Goal: Transaction & Acquisition: Purchase product/service

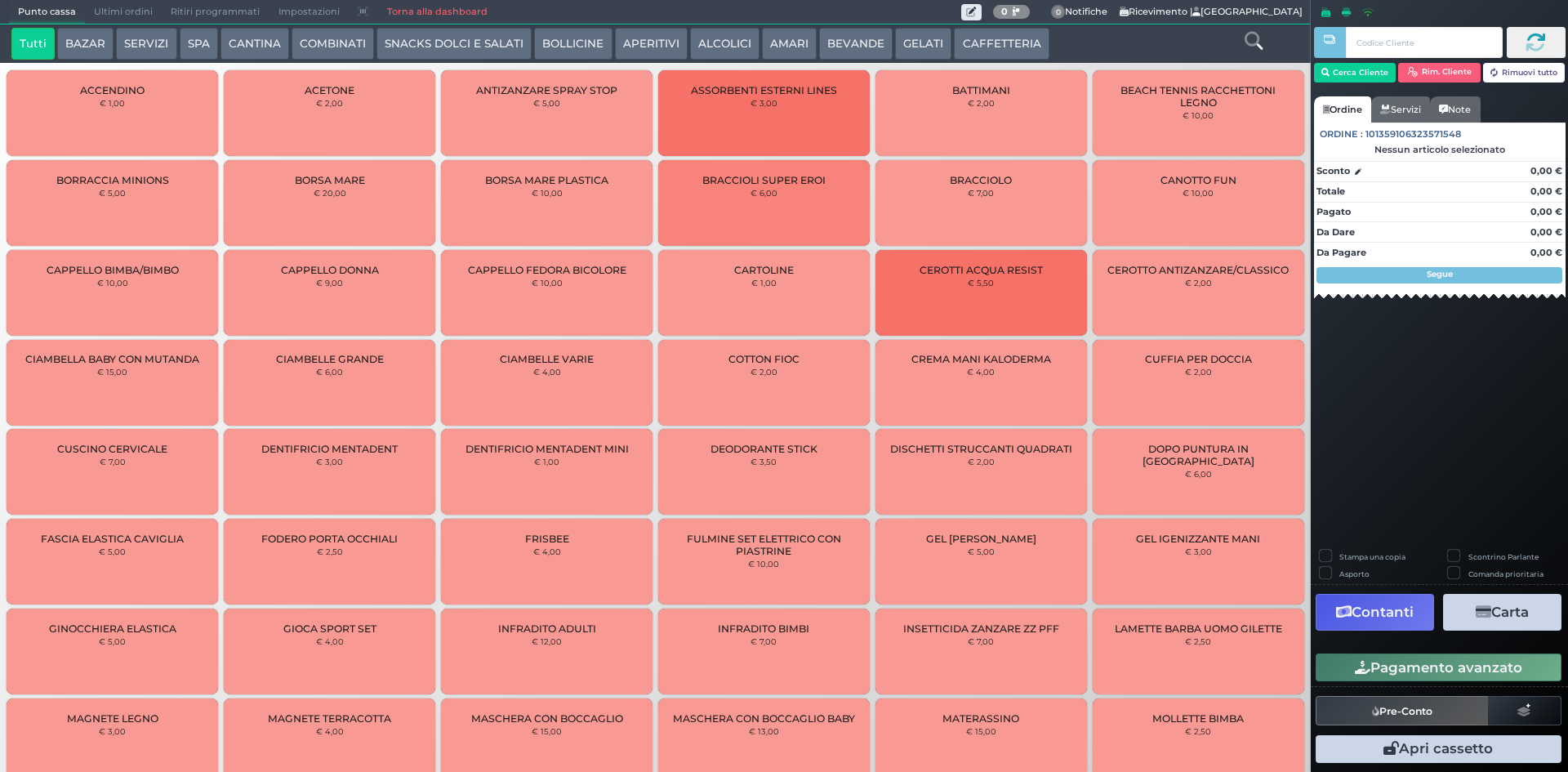
click at [453, 42] on button "SNACKS DOLCI E SALATI" at bounding box center [454, 43] width 156 height 32
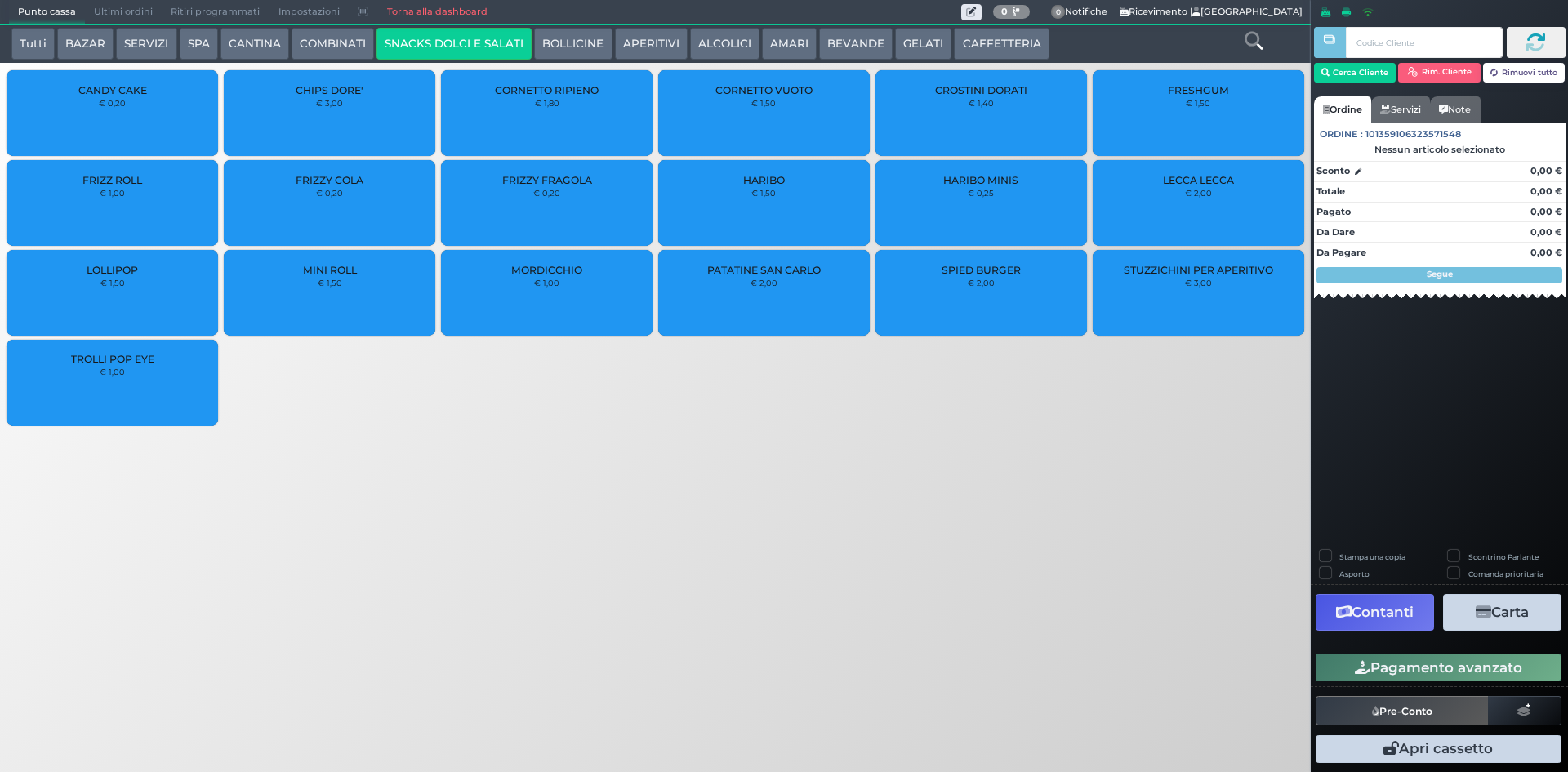
click at [323, 115] on div "CHIPS DORE' € 3,00" at bounding box center [329, 112] width 211 height 86
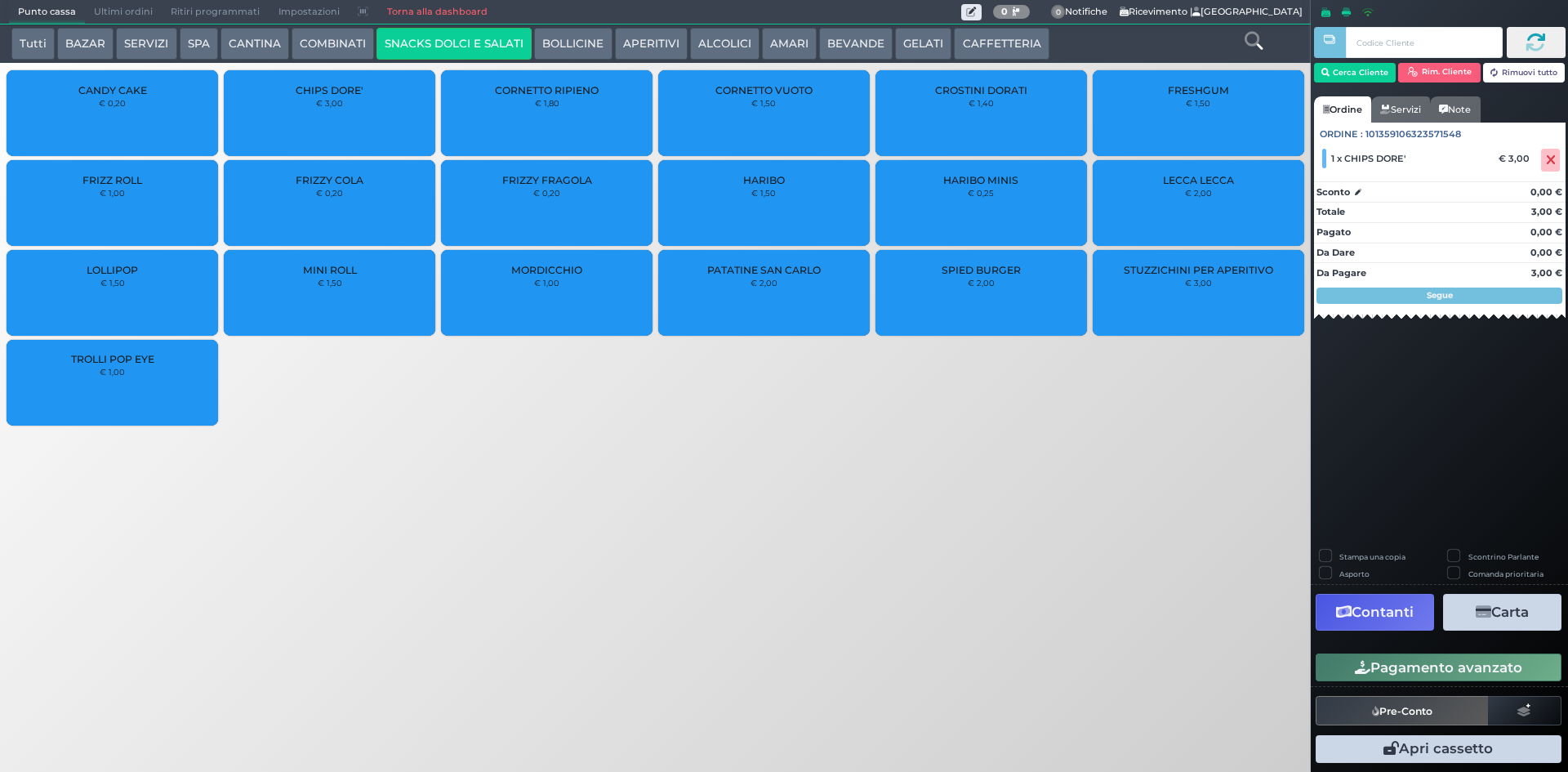
click at [1518, 683] on div "Pagamento avanzato" at bounding box center [1439, 668] width 257 height 37
click at [1511, 669] on button "Pagamento avanzato" at bounding box center [1439, 667] width 246 height 27
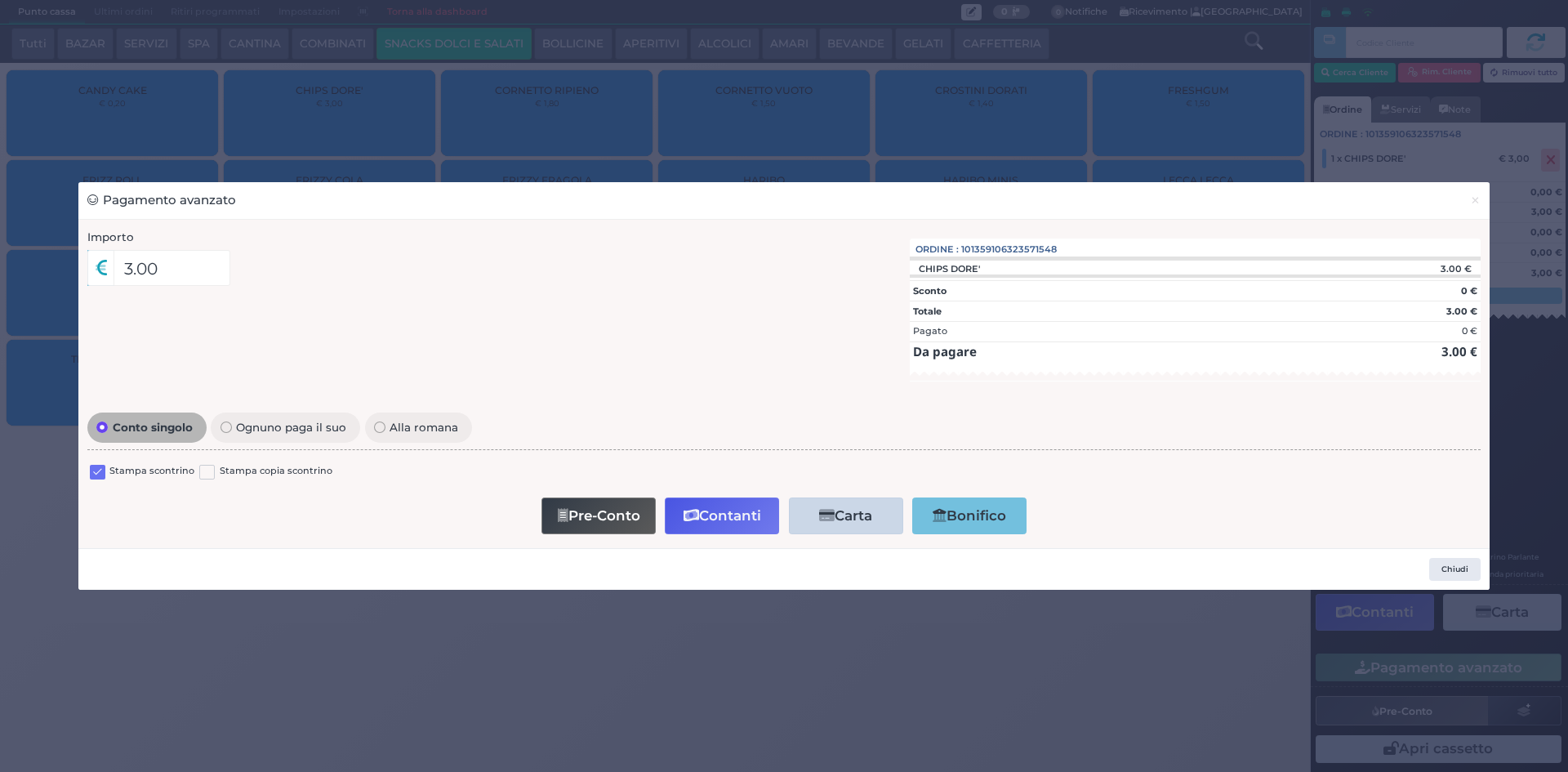
click at [97, 472] on label at bounding box center [97, 473] width 16 height 16
click at [0, 0] on input "checkbox" at bounding box center [0, 0] width 0 height 0
click at [727, 517] on button "Contanti" at bounding box center [721, 516] width 114 height 37
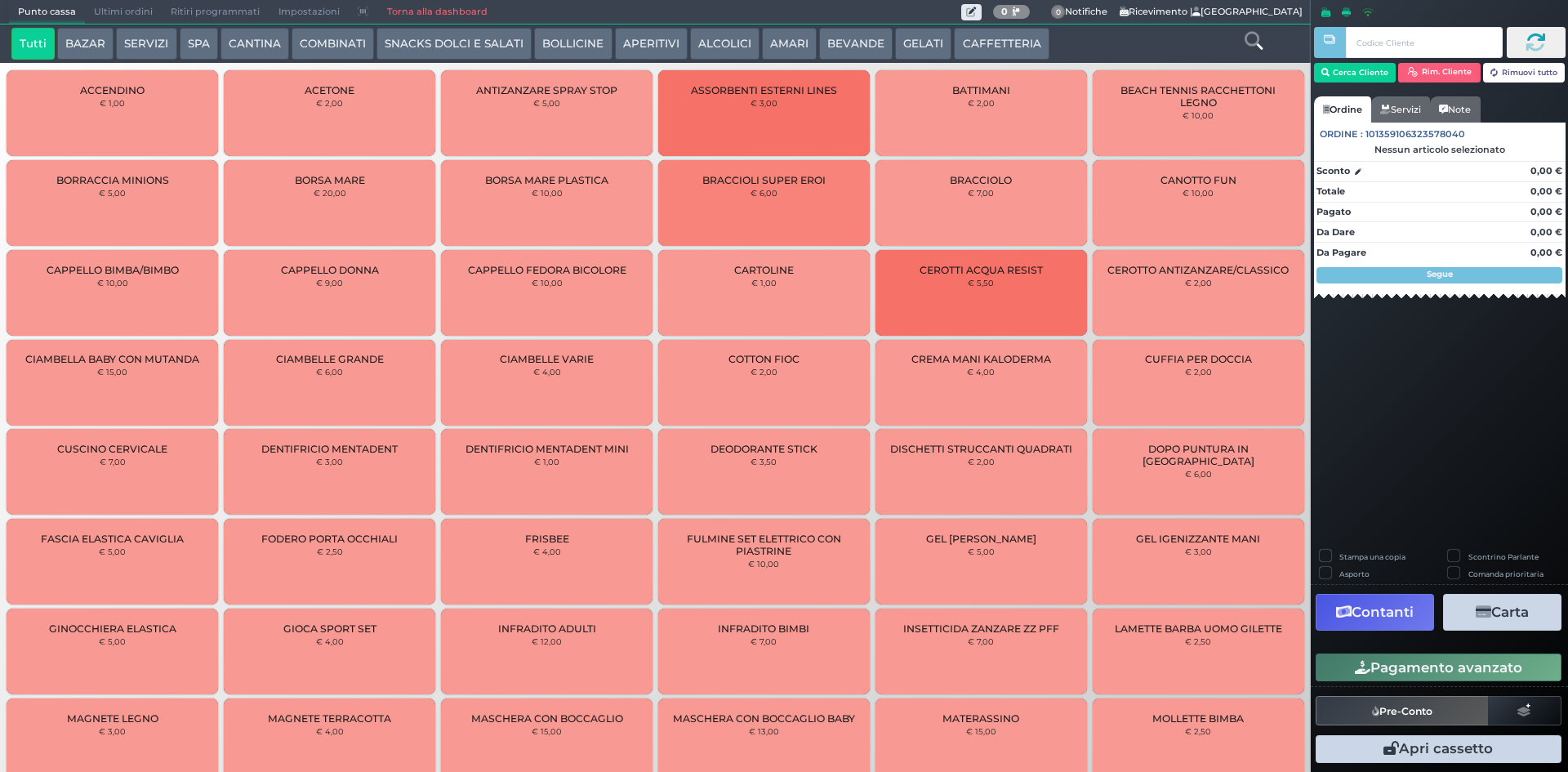
click at [121, 13] on span "Ultimi ordini" at bounding box center [123, 12] width 77 height 22
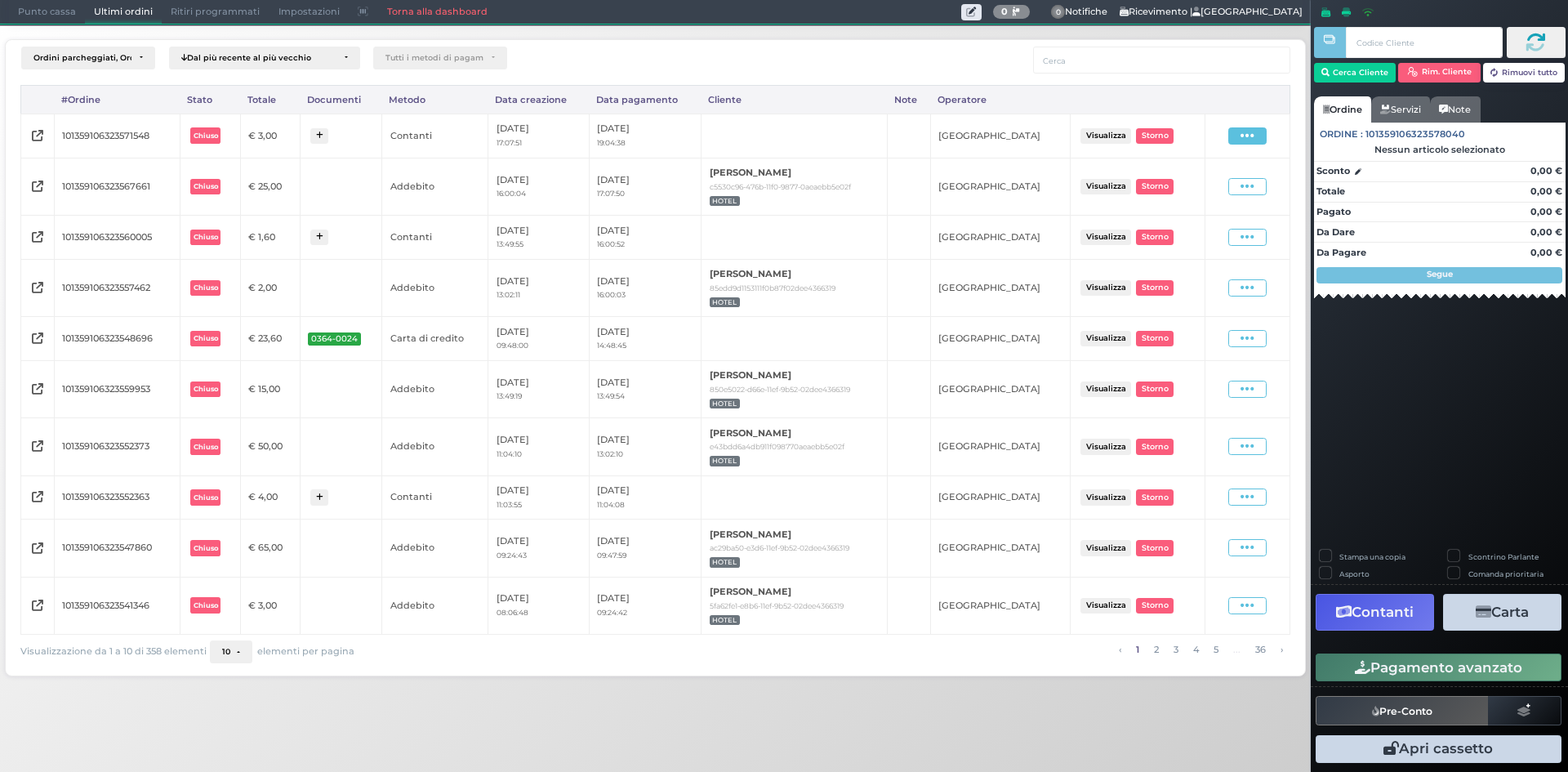
click at [1249, 132] on icon at bounding box center [1248, 136] width 14 height 16
click at [1207, 185] on span "Ristampa Pre-Conto" at bounding box center [1210, 182] width 67 height 27
